Goal: Find specific page/section

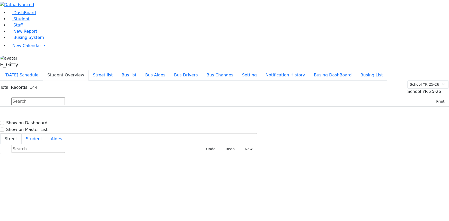
scroll to position [1169, 0]
click at [65, 98] on input "text" at bounding box center [38, 102] width 54 height 8
click at [18, 28] on span "Staff" at bounding box center [18, 25] width 10 height 5
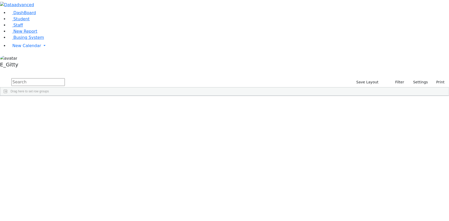
click at [76, 87] on div "Drag here to set row groups" at bounding box center [224, 91] width 448 height 8
click at [10, 77] on button "submit" at bounding box center [5, 82] width 10 height 10
drag, startPoint x: 68, startPoint y: 20, endPoint x: 51, endPoint y: 46, distance: 31.2
click at [10, 77] on button "submit" at bounding box center [5, 82] width 10 height 10
click at [65, 78] on input "text" at bounding box center [38, 82] width 54 height 8
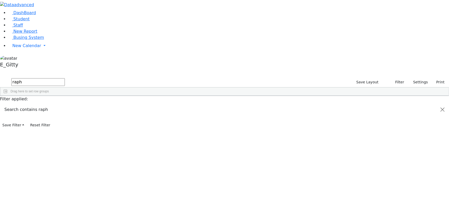
type input "raph"
